Goal: Task Accomplishment & Management: Manage account settings

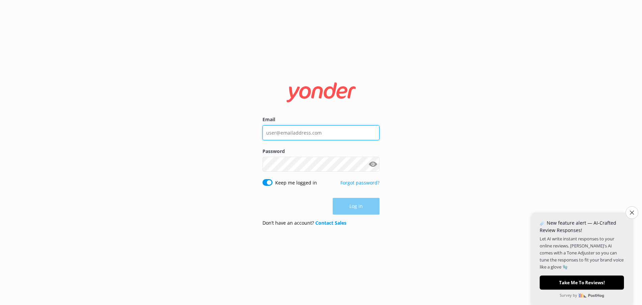
click at [301, 135] on input "Email" at bounding box center [320, 132] width 117 height 15
type input "[PERSON_NAME][EMAIL_ADDRESS][DOMAIN_NAME]"
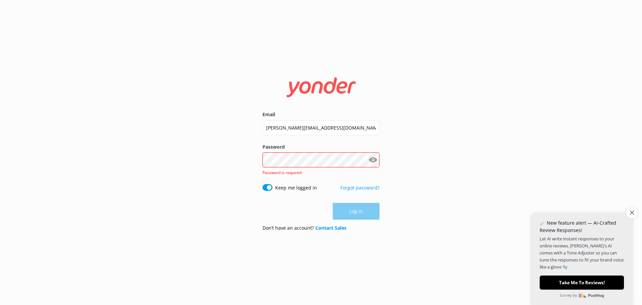
click at [268, 186] on input "Keep me logged in" at bounding box center [267, 187] width 10 height 7
checkbox input "true"
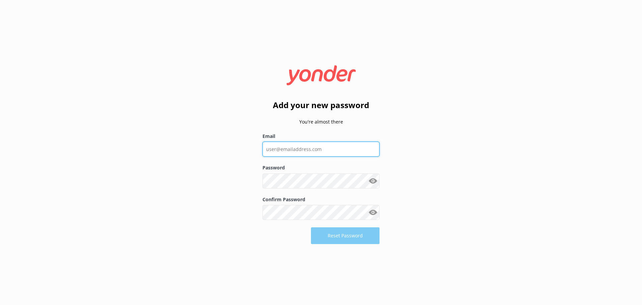
click at [314, 150] on input "Email" at bounding box center [320, 148] width 117 height 15
type input "[PERSON_NAME][EMAIL_ADDRESS][DOMAIN_NAME]"
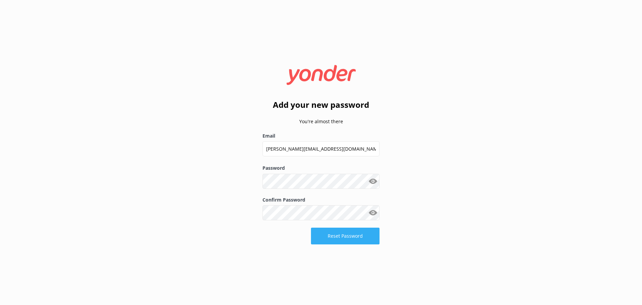
click at [359, 232] on button "Reset Password" at bounding box center [345, 235] width 69 height 17
